Goal: Task Accomplishment & Management: Manage account settings

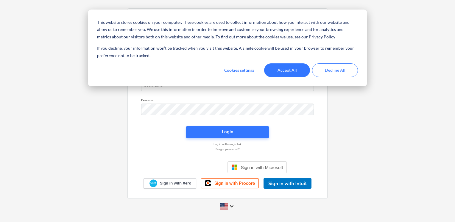
click at [188, 85] on div "This website stores cookies on your computer. These cookies are used to collect…" at bounding box center [227, 48] width 279 height 77
click at [321, 71] on button "Decline All" at bounding box center [335, 70] width 46 height 14
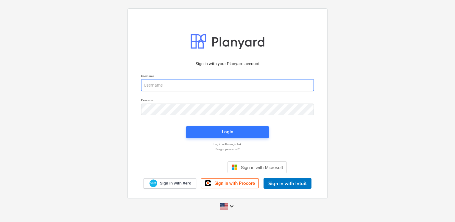
click at [163, 90] on input "email" at bounding box center [227, 85] width 173 height 12
type input "[EMAIL_ADDRESS][DOMAIN_NAME]"
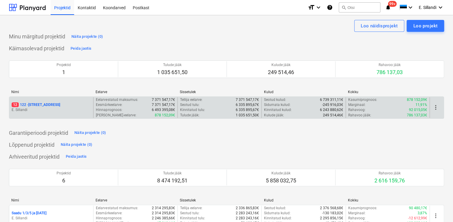
click at [49, 105] on p "12 122 - [STREET_ADDRESS]" at bounding box center [36, 104] width 49 height 5
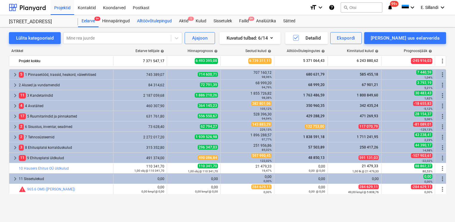
click at [157, 24] on div "Alltöövõtulepingud" at bounding box center [154, 21] width 42 height 12
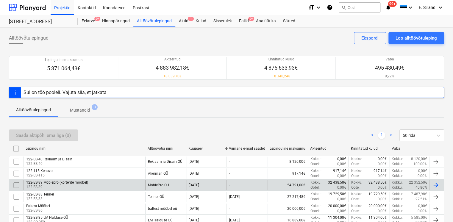
click at [106, 187] on div "122-ES-39 Moblepro (korterite mööbel) 122-ES-39" at bounding box center [85, 185] width 122 height 10
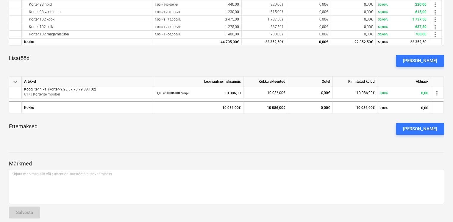
scroll to position [206, 0]
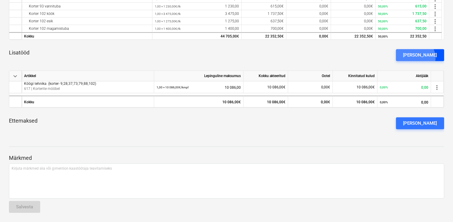
click at [425, 58] on div "[PERSON_NAME]" at bounding box center [420, 55] width 34 height 8
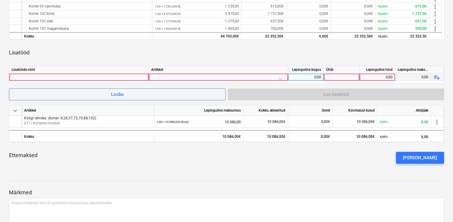
click at [86, 75] on div at bounding box center [79, 77] width 135 height 7
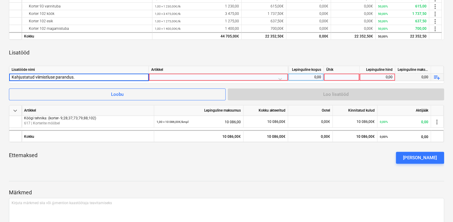
type input "Kahjustatud viimistluse parandus"
click at [187, 77] on div at bounding box center [218, 79] width 134 height 10
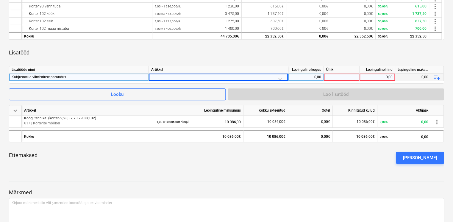
click at [181, 62] on div "keyboard_arrow_down Artikkel Lepinguline maksumus Kokku akteeritud Ootel Kinnit…" at bounding box center [226, 38] width 435 height 262
click at [171, 77] on div at bounding box center [218, 79] width 134 height 10
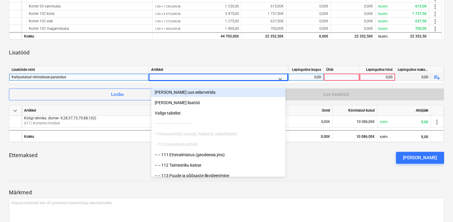
type input "6"
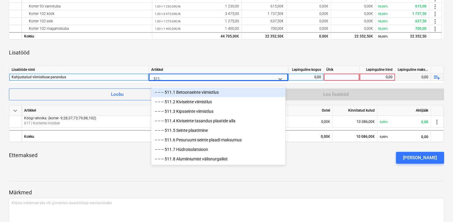
type input "511.1"
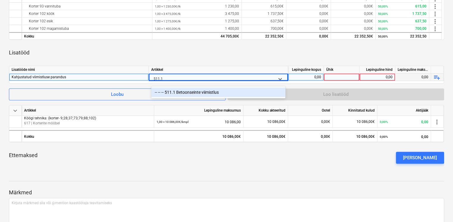
click at [198, 95] on div "-- -- -- 511.1 Betoonseinte viimistlus" at bounding box center [218, 92] width 134 height 10
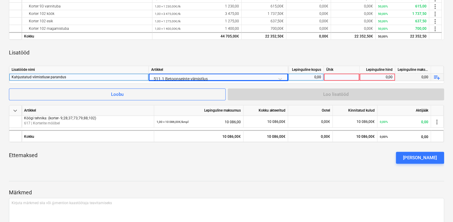
drag, startPoint x: 227, startPoint y: 62, endPoint x: 294, endPoint y: 82, distance: 69.7
click at [230, 62] on div "keyboard_arrow_down Artikkel Lepinguline maksumus Kokku akteeritud Ootel Kinnit…" at bounding box center [226, 38] width 435 height 262
click at [314, 81] on div "Lisatööde nimi [PERSON_NAME] kogus Ühik Lepinguline hind Lepinguline maksumus K…" at bounding box center [226, 75] width 435 height 18
click at [316, 78] on div "0,00" at bounding box center [305, 77] width 31 height 7
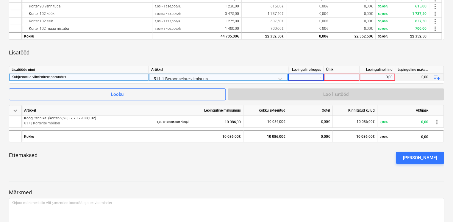
type input "-1"
type input "kmpl"
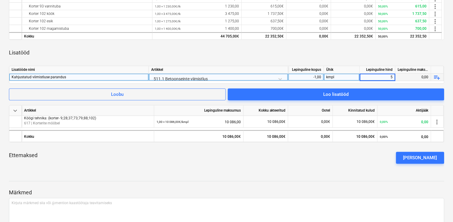
type input "50"
click at [349, 58] on div "Lisatööd" at bounding box center [226, 52] width 435 height 17
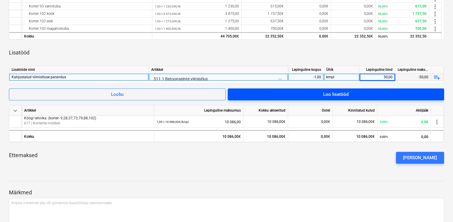
click at [366, 90] on span "Loo lisatööd" at bounding box center [336, 94] width 202 height 8
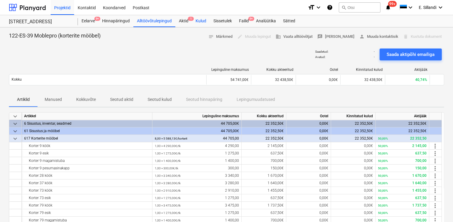
click at [201, 20] on div "Kulud" at bounding box center [201, 21] width 18 height 12
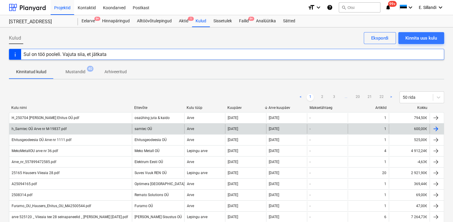
click at [176, 127] on div "samtec OÜ" at bounding box center [158, 129] width 52 height 10
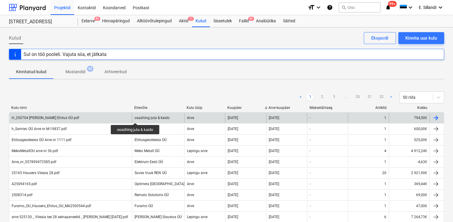
click at [136, 118] on div "osaühing juta & kaido" at bounding box center [152, 118] width 35 height 4
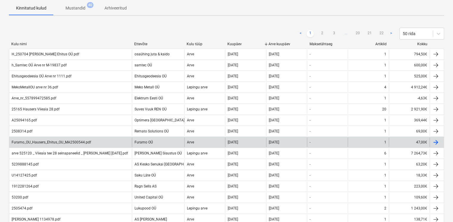
scroll to position [69, 0]
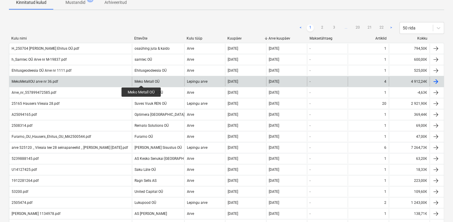
click at [141, 80] on div "Meko Metall OÜ" at bounding box center [147, 81] width 25 height 4
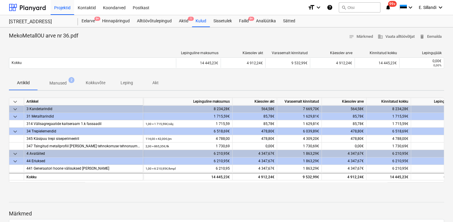
click at [48, 82] on span "Manused 2" at bounding box center [58, 83] width 27 height 6
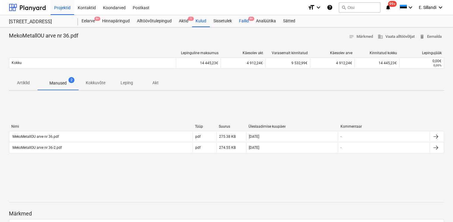
click at [242, 20] on div "Failid 9+" at bounding box center [243, 21] width 17 height 12
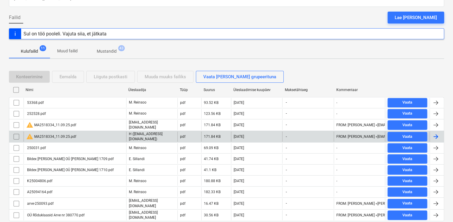
scroll to position [64, 0]
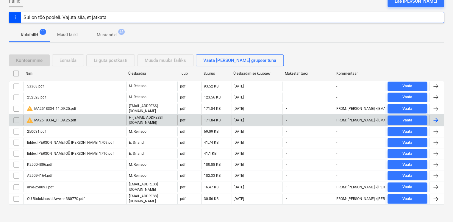
click at [59, 120] on div "warning MA2518334_11.09.25.pdf" at bounding box center [51, 120] width 50 height 7
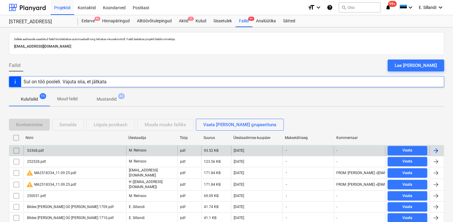
scroll to position [64, 0]
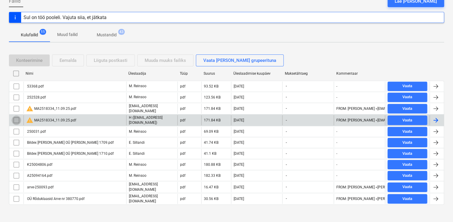
click at [13, 118] on input "checkbox" at bounding box center [17, 120] width 10 height 10
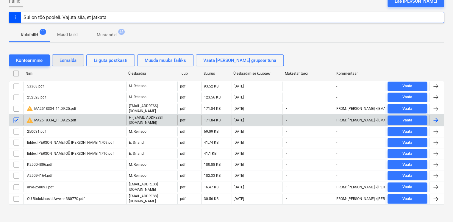
click at [66, 61] on div "Eemalda" at bounding box center [68, 61] width 17 height 8
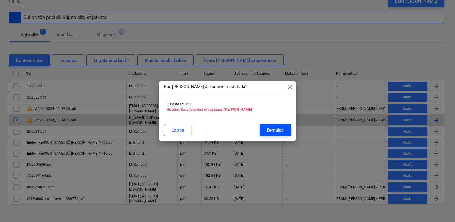
click at [276, 131] on div "Eemalda" at bounding box center [275, 130] width 17 height 8
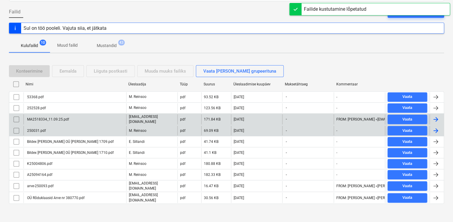
click at [62, 115] on div "MA2518334_11.09.25.pdf" at bounding box center [75, 119] width 103 height 10
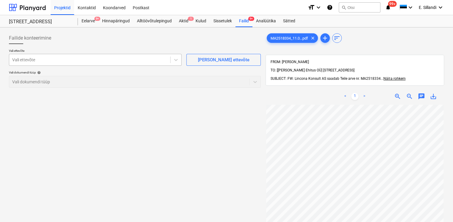
click at [67, 61] on div at bounding box center [89, 60] width 155 height 6
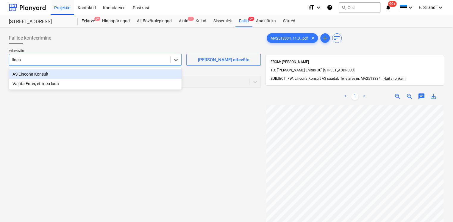
type input "lincon"
click at [76, 72] on div "AS Lincona Konsult" at bounding box center [95, 74] width 173 height 10
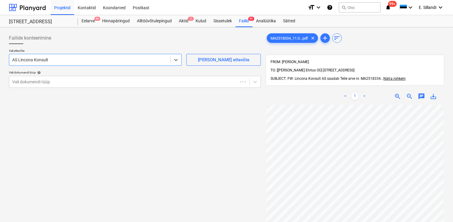
click at [90, 48] on div at bounding box center [135, 46] width 252 height 5
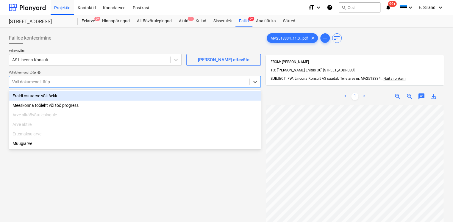
click at [96, 82] on div at bounding box center [129, 82] width 234 height 6
click at [72, 98] on div "Eraldi ostuarve või tšekk" at bounding box center [135, 96] width 252 height 10
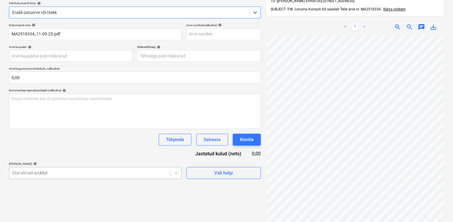
scroll to position [119, 0]
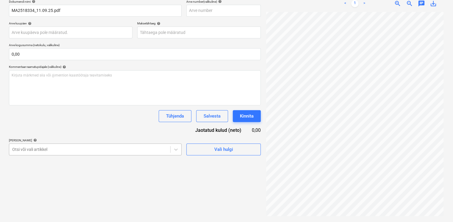
click at [56, 129] on body "This website stores cookies on your computer. These cookies are used to collect…" at bounding box center [226, 18] width 453 height 222
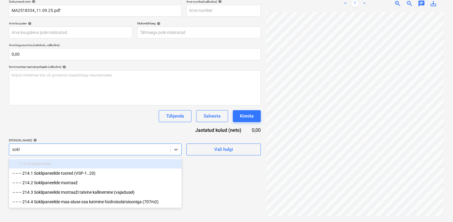
scroll to position [85, 0]
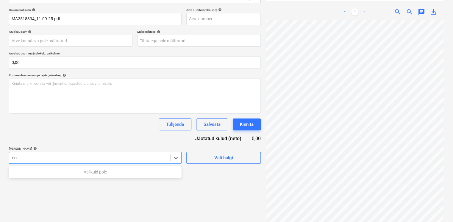
type input "s"
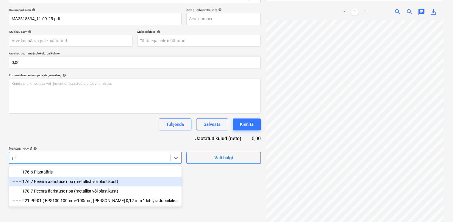
type input "p"
type input "põrandaliis"
click at [105, 147] on div "[PERSON_NAME] artiklid help" at bounding box center [95, 149] width 173 height 4
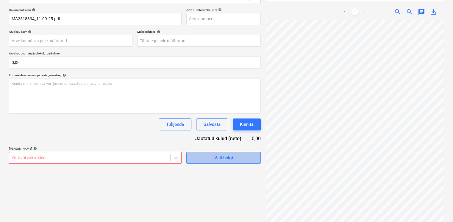
click at [224, 158] on div "Vali hulgi" at bounding box center [223, 158] width 19 height 8
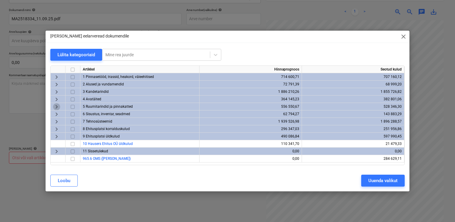
click at [57, 105] on span "keyboard_arrow_right" at bounding box center [56, 106] width 7 height 7
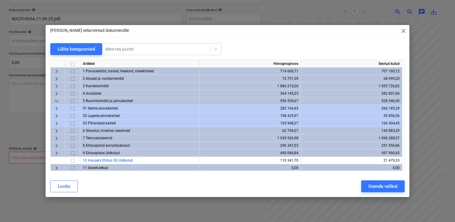
click at [55, 123] on span "keyboard_arrow_right" at bounding box center [56, 123] width 7 height 7
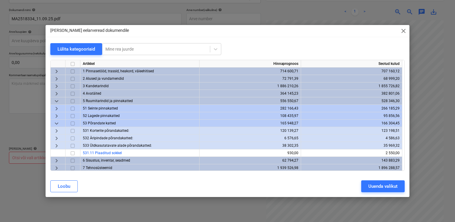
click at [54, 147] on span "keyboard_arrow_right" at bounding box center [56, 145] width 7 height 7
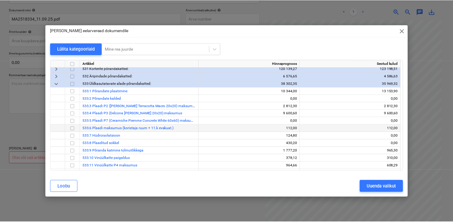
scroll to position [69, 0]
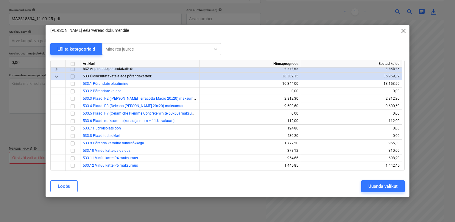
click at [22, 143] on div "[PERSON_NAME] eelarveread dokumendile close Lülita kategooriaid Mine rea juurde…" at bounding box center [227, 111] width 455 height 222
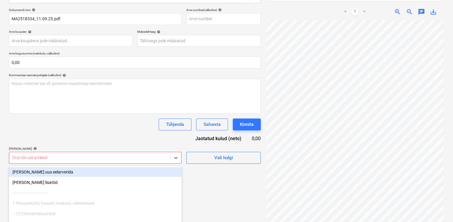
click at [26, 137] on body "This website stores cookies on your computer. These cookies are used to collect…" at bounding box center [226, 26] width 453 height 222
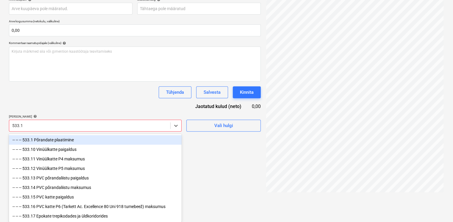
type input "533.14"
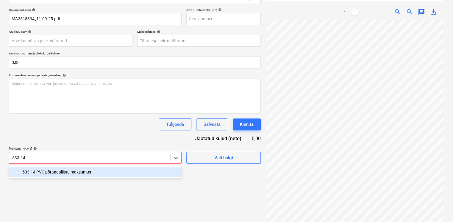
click at [80, 171] on div "-- -- -- 533.14 PVC põrandaliistu maksumus" at bounding box center [95, 172] width 173 height 10
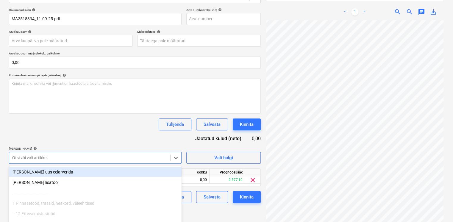
click at [99, 136] on div "Dokumendi nimi help MA2518334_11.09.25.pdf Arve number (valikuline) help Arve k…" at bounding box center [135, 105] width 252 height 195
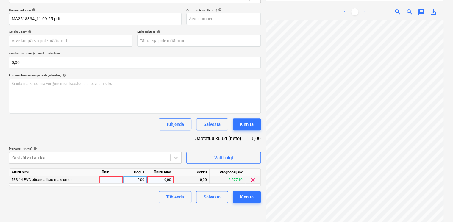
click at [110, 181] on div at bounding box center [111, 179] width 24 height 7
type input "m"
click at [136, 178] on div "0,00" at bounding box center [135, 179] width 19 height 7
type input "189"
click at [154, 180] on div "0,00" at bounding box center [160, 179] width 22 height 7
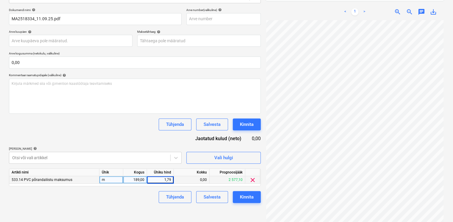
type input "1,791"
click at [139, 141] on div "Dokumendi nimi help MA2518334_11.09.25.pdf Arve number (valikuline) help Arve k…" at bounding box center [135, 105] width 252 height 195
click at [247, 196] on div "Kinnita" at bounding box center [247, 197] width 14 height 8
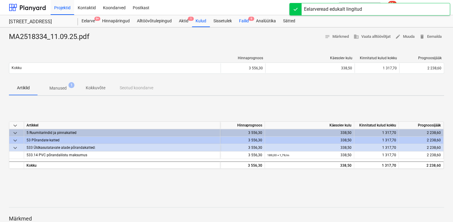
click at [245, 20] on div "Failid 9" at bounding box center [243, 21] width 17 height 12
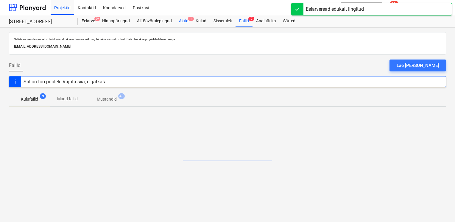
click at [188, 23] on div "Aktid 1" at bounding box center [183, 21] width 17 height 12
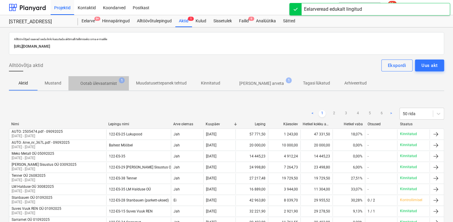
click at [100, 88] on button "Ootab ülevaatamist 1" at bounding box center [98, 83] width 60 height 14
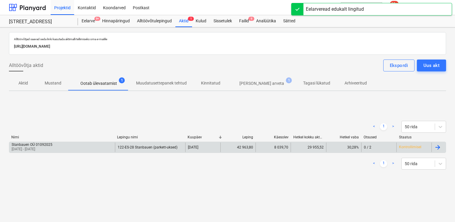
click at [49, 147] on p "[DATE] - [DATE]" at bounding box center [32, 149] width 41 height 5
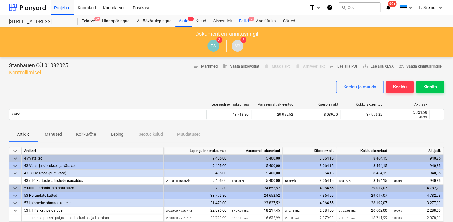
click at [246, 23] on div "Failid 9" at bounding box center [243, 21] width 17 height 12
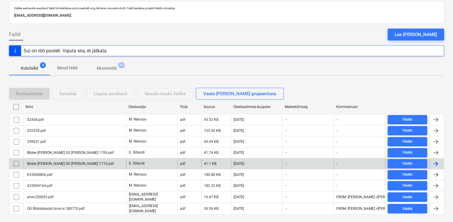
scroll to position [43, 0]
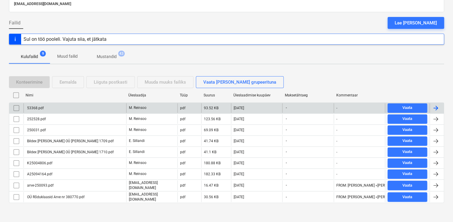
click at [95, 110] on div "53368.pdf" at bounding box center [75, 108] width 103 height 10
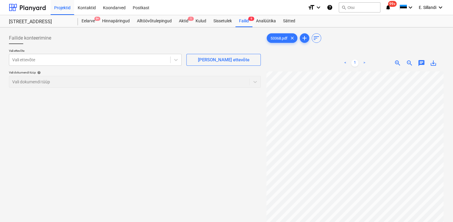
scroll to position [0, 1]
click at [243, 19] on div "Failid 9" at bounding box center [243, 21] width 17 height 12
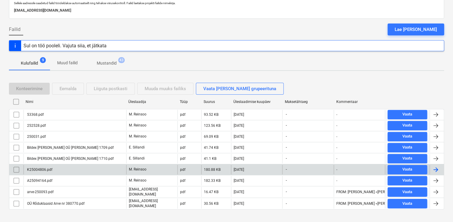
scroll to position [43, 0]
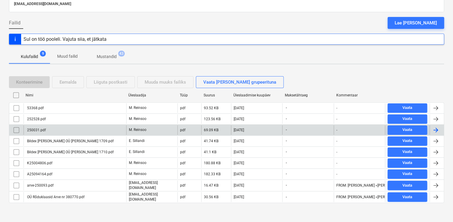
click at [67, 131] on div "250031.pdf" at bounding box center [75, 130] width 103 height 10
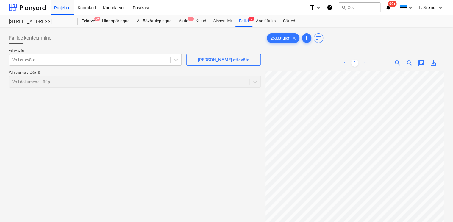
scroll to position [35, 7]
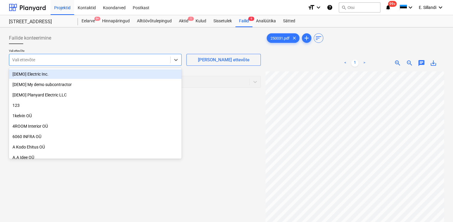
click at [40, 60] on div at bounding box center [89, 60] width 155 height 6
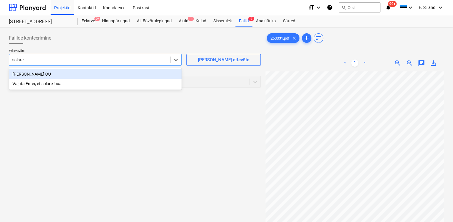
type input "[PERSON_NAME]"
click at [38, 77] on div "[PERSON_NAME] OÜ" at bounding box center [95, 74] width 173 height 10
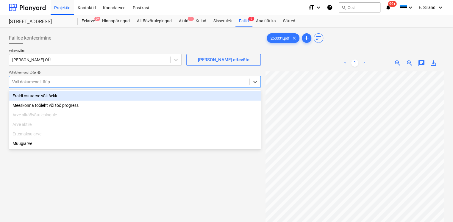
click at [35, 87] on div "Vali dokumendi tüüp" at bounding box center [135, 82] width 252 height 12
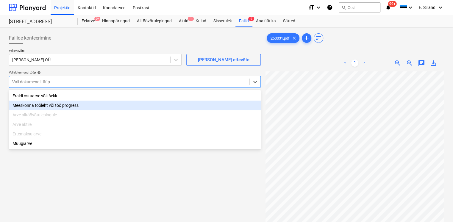
click at [34, 98] on div "Eraldi ostuarve või tšekk" at bounding box center [135, 96] width 252 height 10
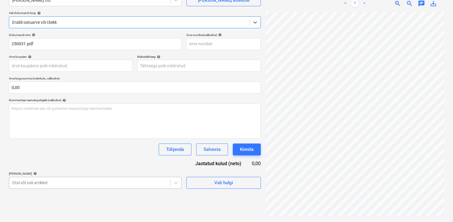
click at [79, 162] on body "This website stores cookies on your computer. These cookies are used to collect…" at bounding box center [226, 51] width 453 height 222
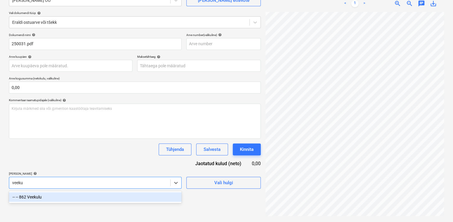
scroll to position [60, 0]
type input "veekulu"
click at [51, 200] on div "-- -- 862 Veekulu" at bounding box center [95, 197] width 173 height 10
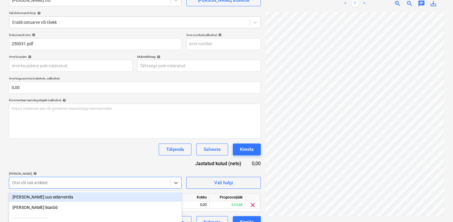
click at [79, 164] on div "Dokumendi nimi help 250031.pdf Arve number (valikuline) help Arve kuupäev help …" at bounding box center [135, 130] width 252 height 195
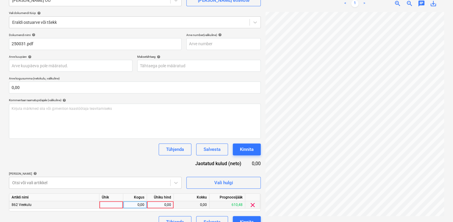
click at [161, 204] on div "0,00" at bounding box center [160, 204] width 22 height 7
type input "99,58"
click at [156, 165] on div "Dokumendi nimi help 250031.pdf Arve number (valikuline) help Arve kuupäev help …" at bounding box center [135, 130] width 252 height 195
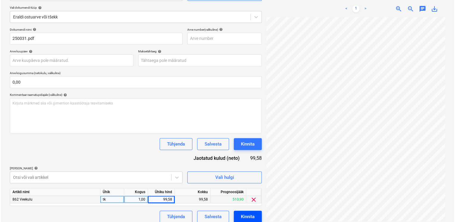
scroll to position [70, 0]
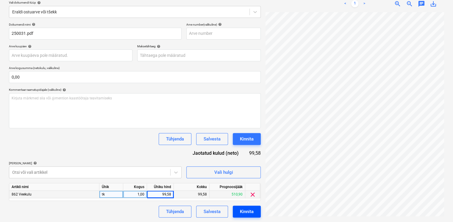
click at [256, 208] on button "Kinnita" at bounding box center [247, 212] width 28 height 12
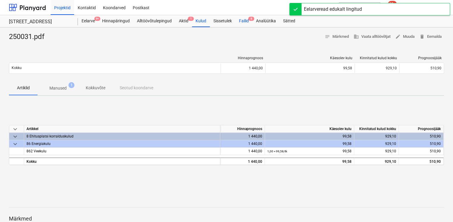
click at [244, 21] on div "Failid 8" at bounding box center [243, 21] width 17 height 12
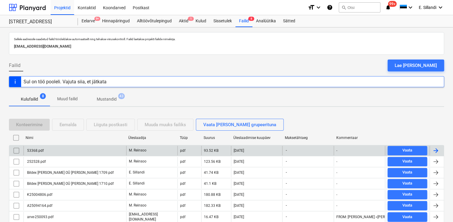
click at [93, 152] on div "53368.pdf" at bounding box center [75, 151] width 103 height 10
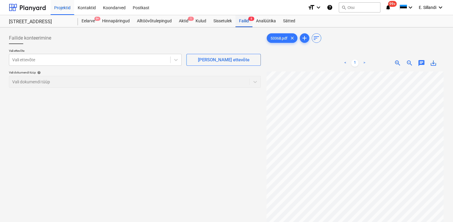
click at [243, 23] on div "Failid 8" at bounding box center [243, 21] width 17 height 12
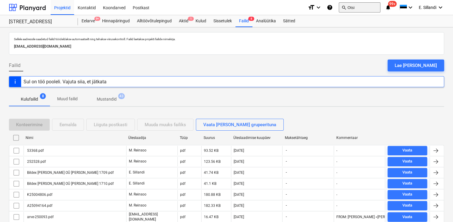
click at [354, 5] on button "search Otsi" at bounding box center [360, 7] width 42 height 10
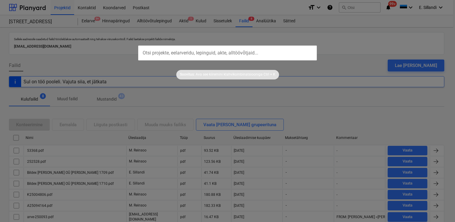
click at [151, 107] on div at bounding box center [227, 111] width 455 height 222
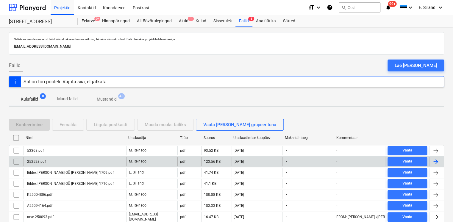
click at [49, 161] on div "252528.pdf" at bounding box center [75, 162] width 103 height 10
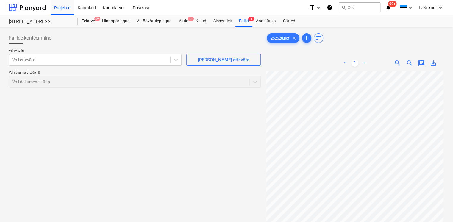
scroll to position [49, 1]
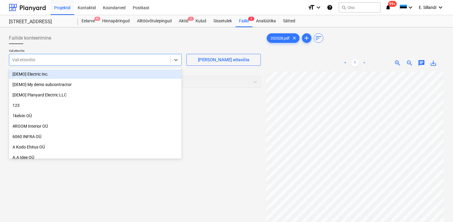
click at [123, 58] on div at bounding box center [89, 60] width 155 height 6
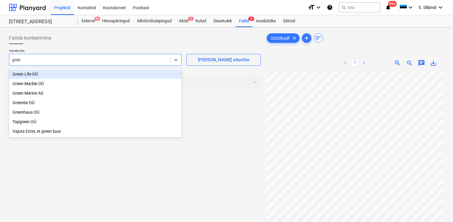
type input "green"
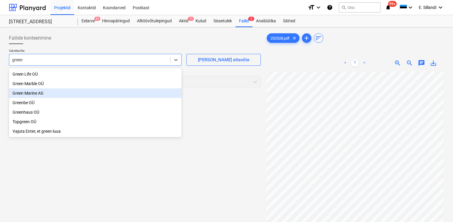
click at [32, 95] on div "Green Marine AS" at bounding box center [95, 93] width 173 height 10
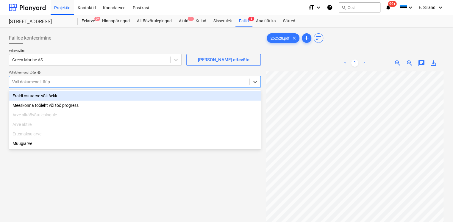
click at [37, 82] on div at bounding box center [129, 82] width 234 height 6
click at [35, 95] on div "Eraldi ostuarve või tšekk" at bounding box center [135, 96] width 252 height 10
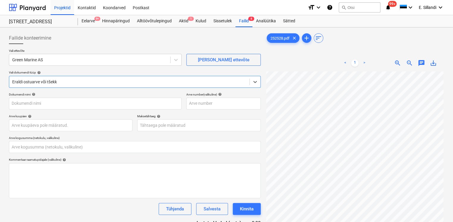
type input "252528.pdf"
type input "0,00"
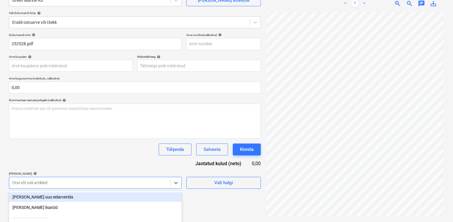
scroll to position [119, 0]
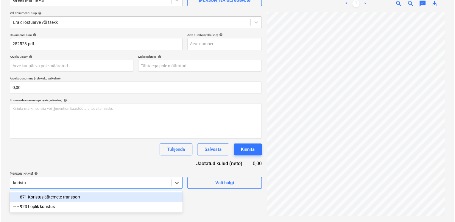
scroll to position [60, 0]
type input "koristusj"
click at [62, 201] on div "-- -- 871 Koristusjäätemete transport" at bounding box center [95, 197] width 173 height 10
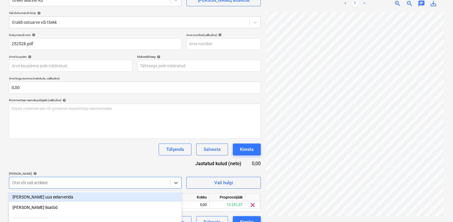
click at [83, 164] on div "Dokumendi nimi help 252528.pdf Arve number (valikuline) help Arve kuupäev help …" at bounding box center [135, 130] width 252 height 195
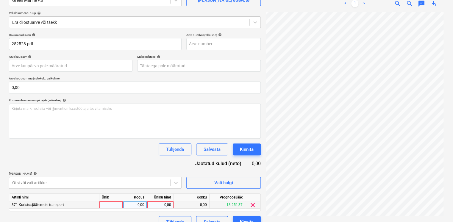
click at [158, 201] on div "0,00" at bounding box center [160, 204] width 22 height 7
type input "1204"
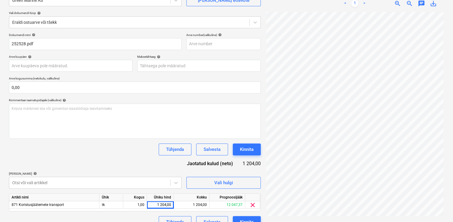
drag, startPoint x: 110, startPoint y: 160, endPoint x: 164, endPoint y: 157, distance: 53.9
click at [111, 160] on div "Dokumendi nimi help 252528.pdf Arve number (valikuline) help Arve kuupäev help …" at bounding box center [135, 130] width 252 height 195
click at [248, 149] on div "Kinnita" at bounding box center [247, 150] width 14 height 8
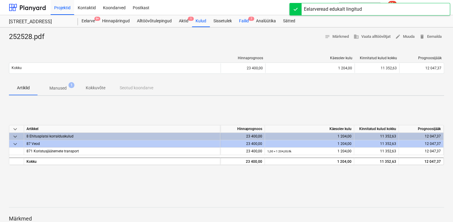
click at [241, 18] on div "Failid 7" at bounding box center [243, 21] width 17 height 12
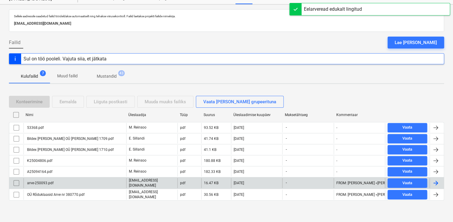
scroll to position [21, 0]
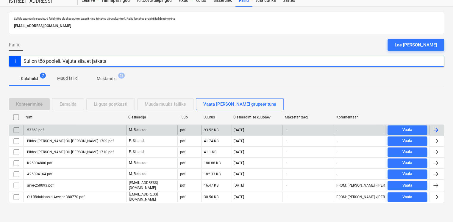
click at [61, 130] on div "53368.pdf" at bounding box center [75, 130] width 103 height 10
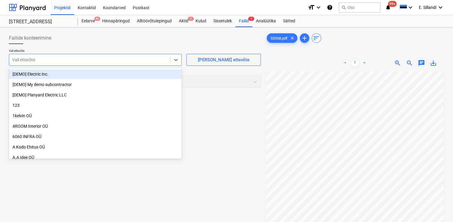
click at [88, 58] on div at bounding box center [89, 60] width 155 height 6
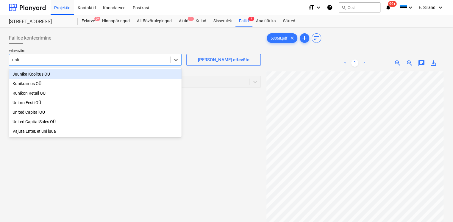
type input "unite"
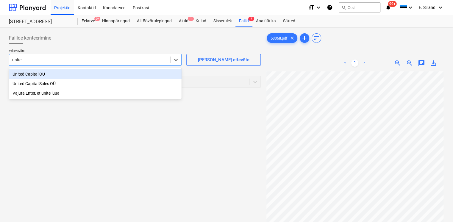
click at [47, 75] on div "United Capital OÜ" at bounding box center [95, 74] width 173 height 10
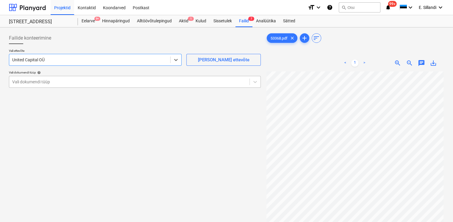
click at [48, 78] on div "Vali dokumendi tüüp" at bounding box center [129, 82] width 240 height 8
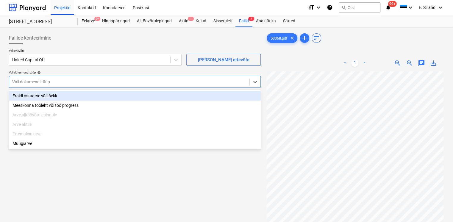
click at [44, 95] on div "Eraldi ostuarve või tšekk" at bounding box center [135, 96] width 252 height 10
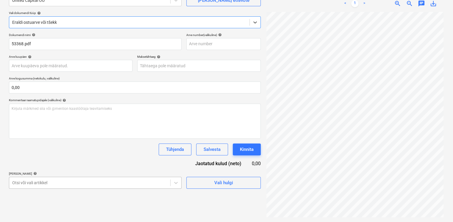
click at [46, 162] on body "This website stores cookies on your computer. These cookies are used to collect…" at bounding box center [226, 51] width 453 height 222
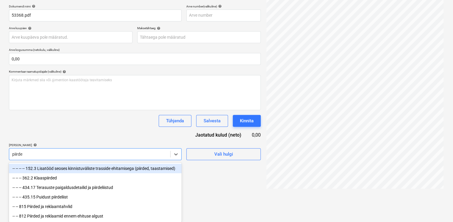
type input "piirded"
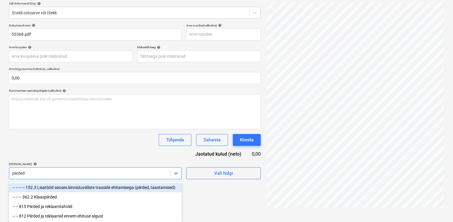
scroll to position [70, 0]
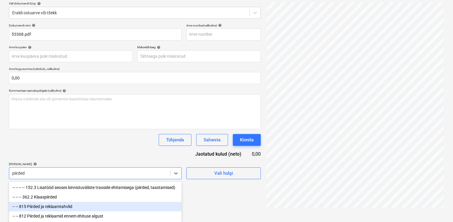
click at [62, 206] on div "-- -- 815 Piirded ja reklaamtahvlid" at bounding box center [95, 207] width 173 height 10
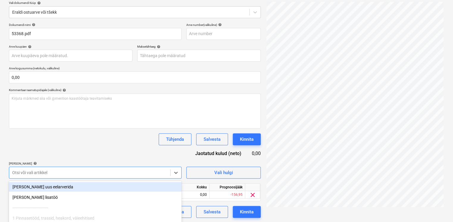
click at [78, 158] on div "Dokumendi nimi help 53368.pdf Arve number (valikuline) help Arve kuupäev help P…" at bounding box center [135, 120] width 252 height 195
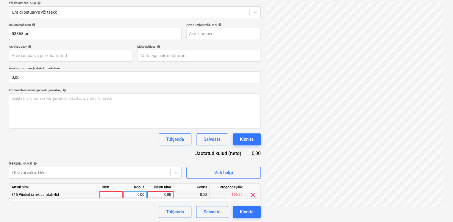
click at [162, 196] on div "0,00" at bounding box center [160, 194] width 22 height 7
type input "451,06"
click at [112, 150] on div "Dokumendi nimi help 53368.pdf Arve number (valikuline) help Arve kuupäev help P…" at bounding box center [135, 120] width 252 height 195
click at [247, 212] on div "Kinnita" at bounding box center [247, 212] width 14 height 8
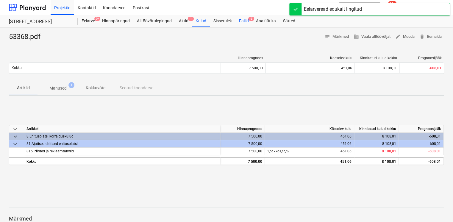
click at [246, 24] on div "Failid 6" at bounding box center [243, 21] width 17 height 12
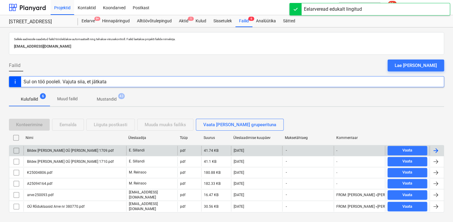
scroll to position [10, 0]
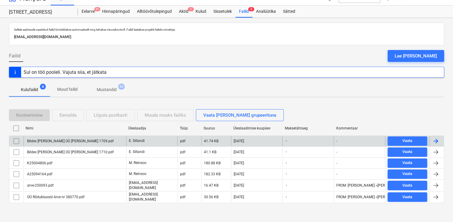
click at [76, 140] on div "Bildex [PERSON_NAME] OÜ [PERSON_NAME] 1709.pdf" at bounding box center [69, 141] width 87 height 4
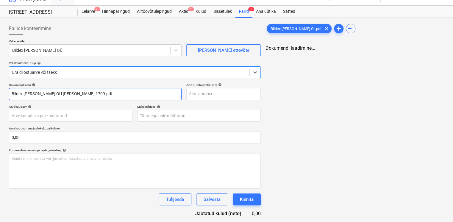
type input "Bildex [PERSON_NAME] OÜ [PERSON_NAME] 1709.pdf"
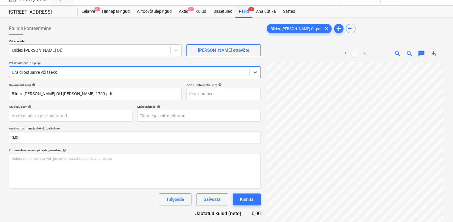
click at [241, 9] on div "Failid 6" at bounding box center [243, 12] width 17 height 12
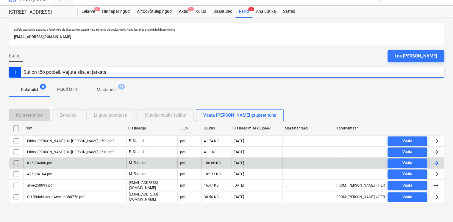
click at [62, 166] on div "K25004806.pdf" at bounding box center [75, 163] width 103 height 10
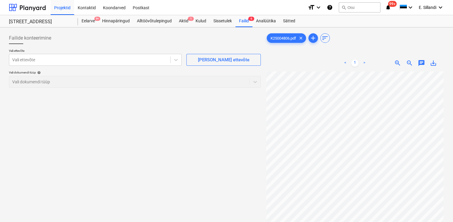
scroll to position [43, 1]
click at [239, 17] on div "Failid 6" at bounding box center [243, 21] width 17 height 12
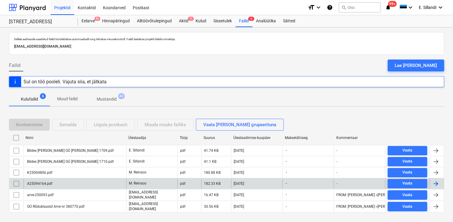
click at [34, 182] on div "A25094164.pdf" at bounding box center [39, 184] width 26 height 4
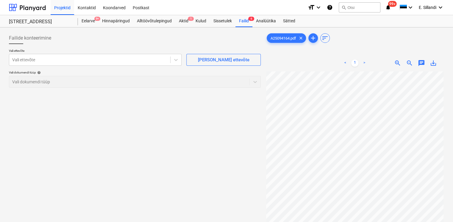
scroll to position [49, 0]
click at [240, 18] on div "Failid 6" at bounding box center [243, 21] width 17 height 12
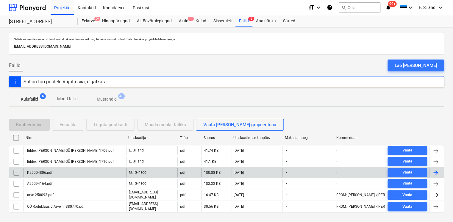
click at [41, 172] on div "K25004806.pdf" at bounding box center [39, 173] width 26 height 4
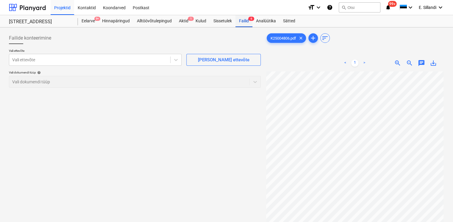
click at [243, 24] on div "Failid 6" at bounding box center [243, 21] width 17 height 12
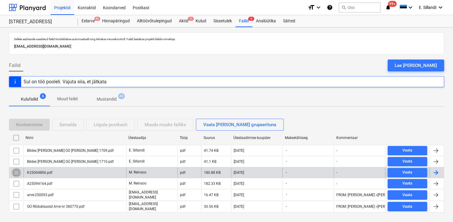
click at [14, 171] on input "checkbox" at bounding box center [17, 173] width 10 height 10
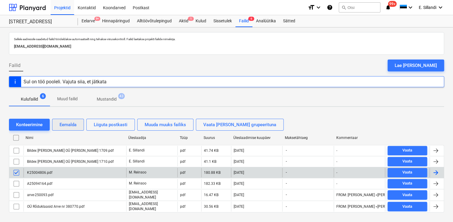
click at [77, 121] on button "Eemalda" at bounding box center [68, 125] width 32 height 12
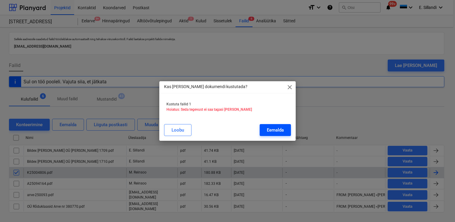
click at [281, 127] on div "Eemalda" at bounding box center [275, 130] width 17 height 8
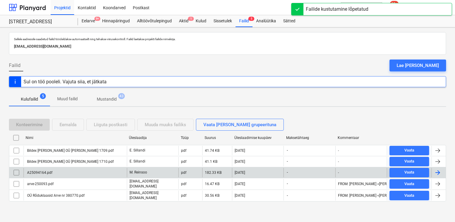
click at [74, 175] on div "A25094164.pdf" at bounding box center [75, 173] width 103 height 10
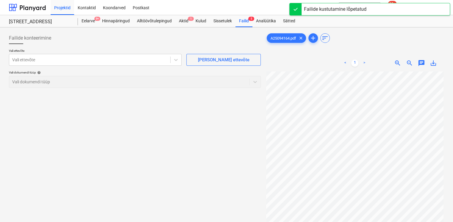
scroll to position [26, 1]
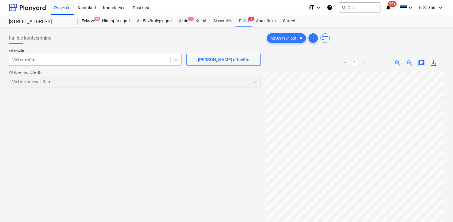
click at [72, 60] on div at bounding box center [89, 60] width 155 height 6
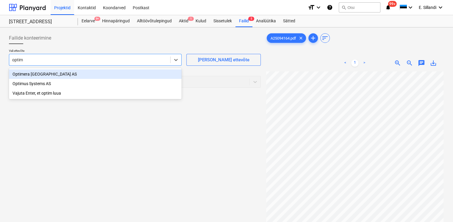
type input "optime"
click at [64, 77] on div "Optimera [GEOGRAPHIC_DATA] AS" at bounding box center [95, 74] width 173 height 10
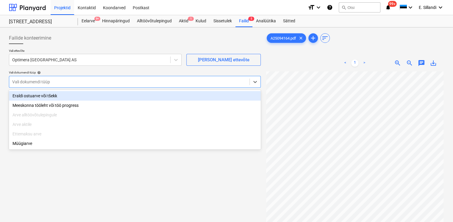
click at [56, 85] on div "Vali dokumendi tüüp" at bounding box center [129, 82] width 240 height 8
click at [47, 94] on div "Eraldi ostuarve või tšekk" at bounding box center [135, 96] width 252 height 10
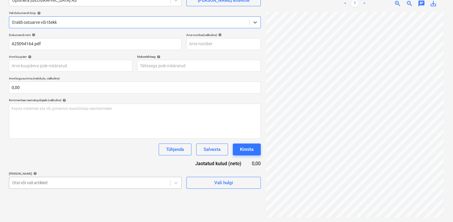
click at [75, 162] on body "This website stores cookies on your computer. These cookies are used to collect…" at bounding box center [226, 51] width 453 height 222
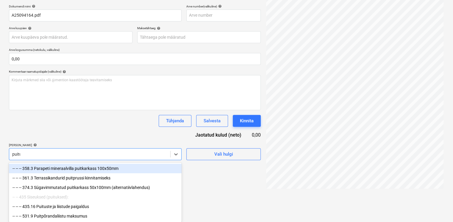
scroll to position [60, 0]
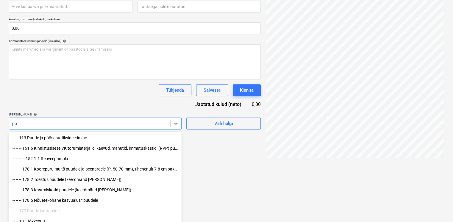
type input "p"
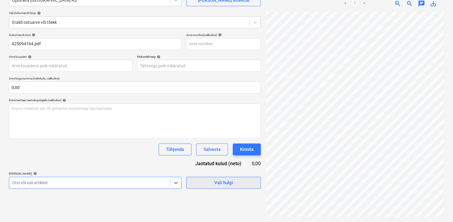
click at [210, 182] on span "Vali hulgi" at bounding box center [224, 183] width 60 height 8
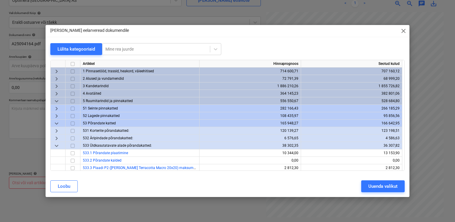
click at [55, 93] on span "keyboard_arrow_right" at bounding box center [56, 93] width 7 height 7
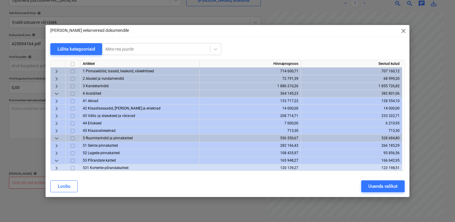
click at [54, 113] on span "keyboard_arrow_right" at bounding box center [56, 115] width 7 height 7
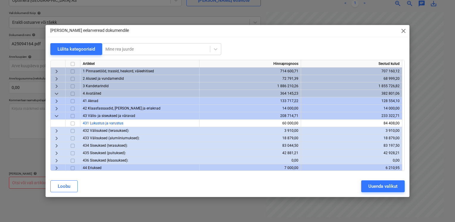
click at [54, 152] on span "keyboard_arrow_right" at bounding box center [56, 153] width 7 height 7
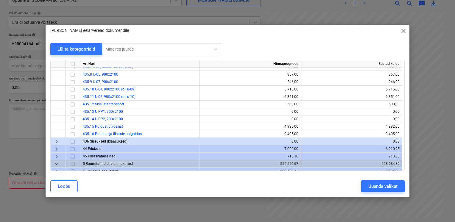
scroll to position [139, 0]
click at [71, 88] on input "checkbox" at bounding box center [72, 88] width 7 height 7
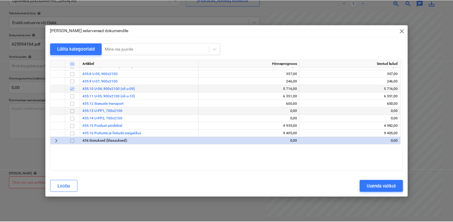
scroll to position [69, 0]
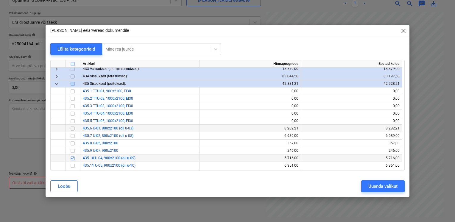
click at [72, 130] on input "checkbox" at bounding box center [72, 128] width 7 height 7
click at [72, 156] on input "checkbox" at bounding box center [72, 158] width 7 height 7
click at [391, 189] on div "Uuenda valikut" at bounding box center [382, 186] width 29 height 8
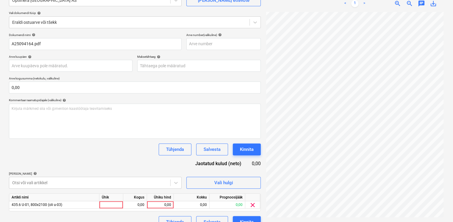
scroll to position [26, 1]
click at [167, 207] on div "0,00" at bounding box center [160, 204] width 22 height 7
type input "86,89"
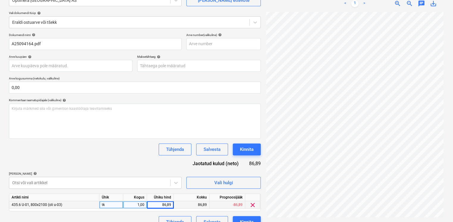
click at [153, 168] on div "Dokumendi nimi help A25094164.pdf Arve number (valikuline) help Arve kuupäev he…" at bounding box center [135, 130] width 252 height 195
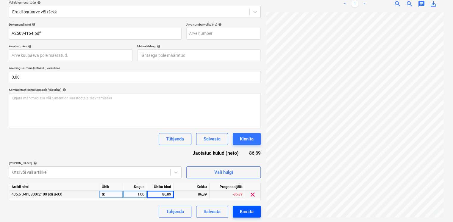
click at [251, 212] on div "Kinnita" at bounding box center [247, 212] width 14 height 8
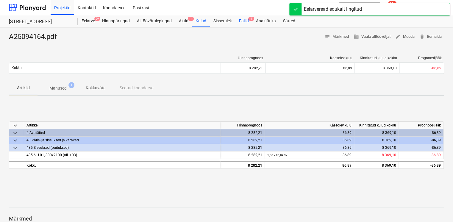
click at [242, 24] on div "Failid 4" at bounding box center [243, 21] width 17 height 12
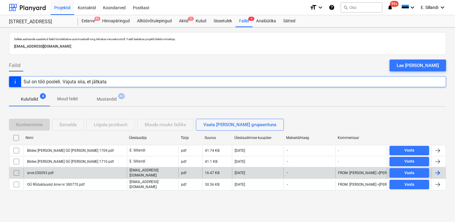
click at [48, 173] on div "arve-250093.pdf" at bounding box center [39, 173] width 27 height 4
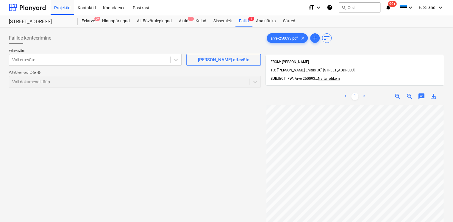
scroll to position [20, 1]
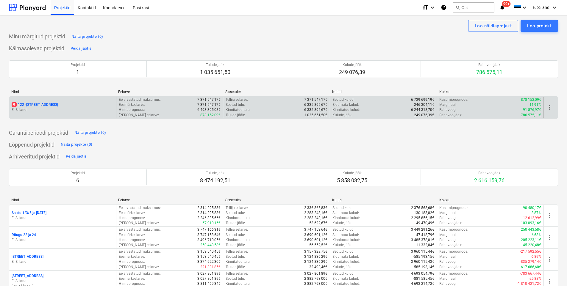
click at [47, 110] on p "E. Sillandi" at bounding box center [63, 109] width 102 height 5
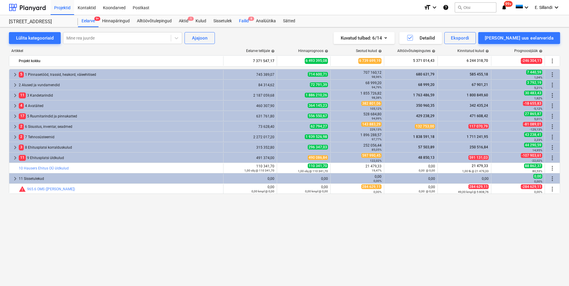
click at [241, 24] on div "Failid 8" at bounding box center [243, 21] width 17 height 12
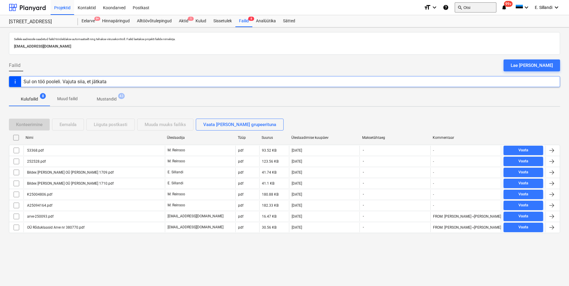
click at [469, 7] on button "search Otsi" at bounding box center [476, 7] width 42 height 10
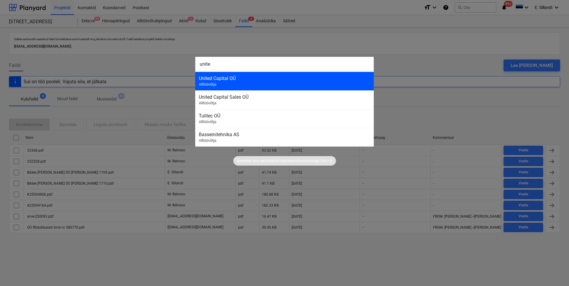
type input "unite"
click at [258, 80] on div "United Capital OÜ" at bounding box center [284, 79] width 171 height 6
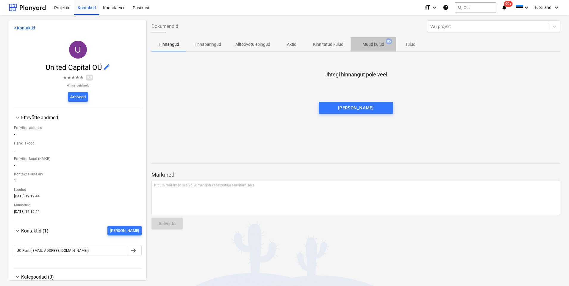
click at [370, 39] on span "Muud kulud 85" at bounding box center [374, 44] width 46 height 11
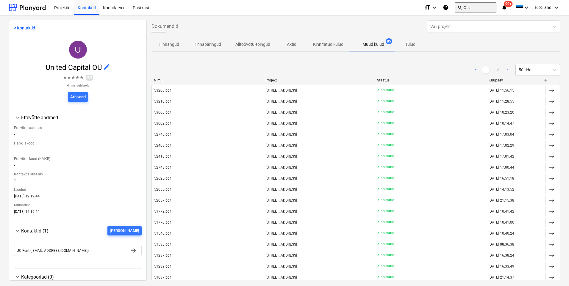
click at [470, 9] on button "search Otsi" at bounding box center [476, 7] width 42 height 10
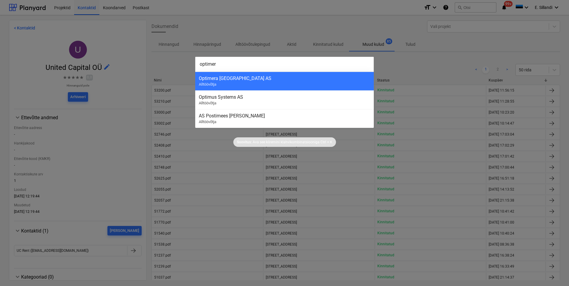
type input "optimera"
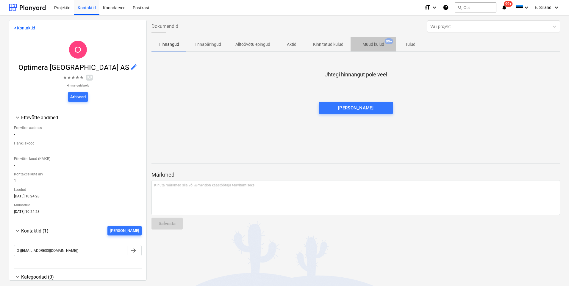
click at [368, 46] on p "Muud kulud" at bounding box center [373, 44] width 22 height 6
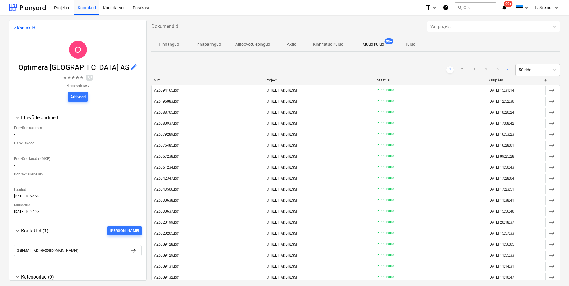
click at [320, 90] on div "[STREET_ADDRESS]" at bounding box center [318, 91] width 111 height 10
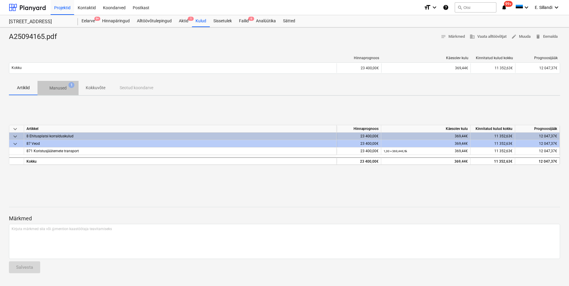
click at [71, 85] on span "1" at bounding box center [71, 85] width 6 height 6
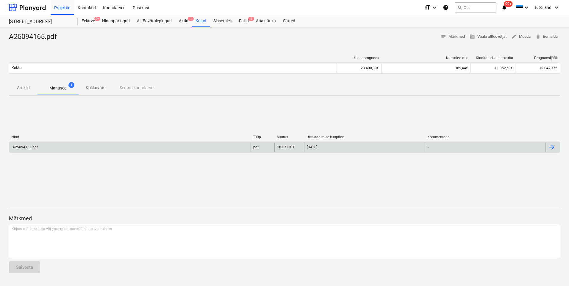
click at [19, 144] on div "A25094165.pdf" at bounding box center [129, 148] width 241 height 10
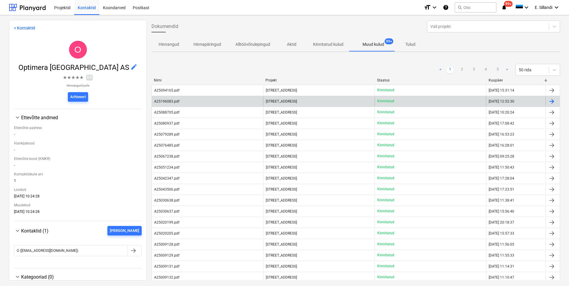
click at [238, 104] on div "A25196083.pdf" at bounding box center [207, 102] width 111 height 10
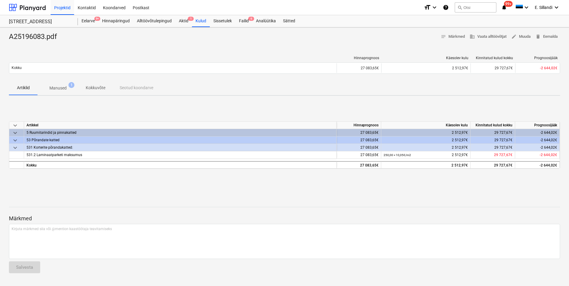
click at [62, 90] on p "Manused" at bounding box center [57, 88] width 17 height 6
